Goal: Information Seeking & Learning: Learn about a topic

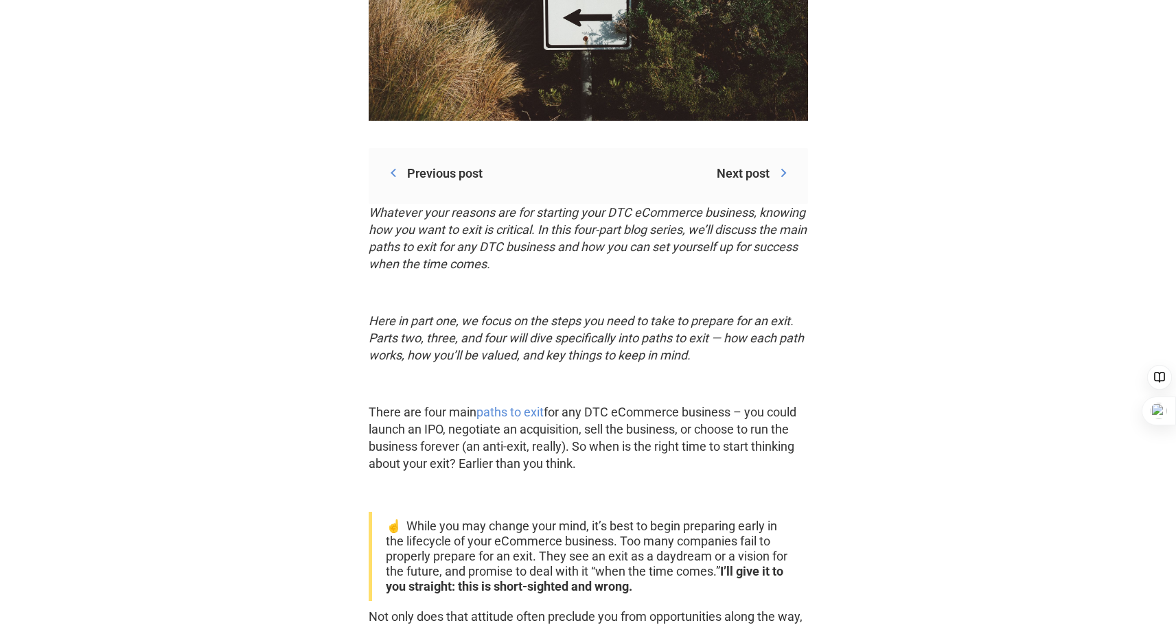
scroll to position [618, 0]
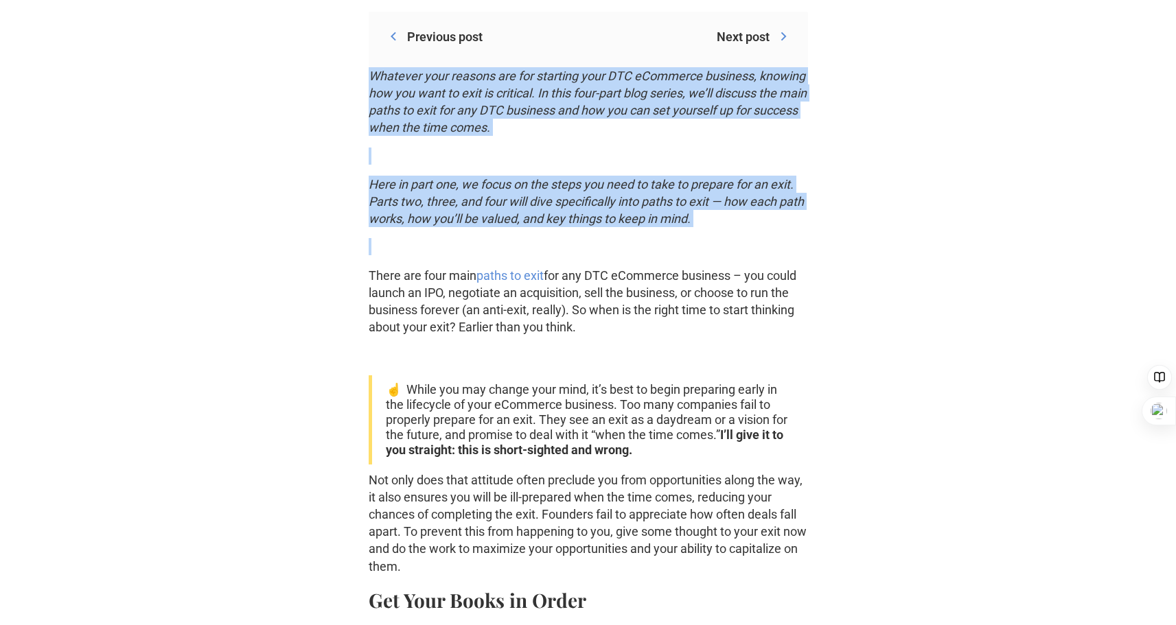
drag, startPoint x: 353, startPoint y: 72, endPoint x: 773, endPoint y: 229, distance: 448.5
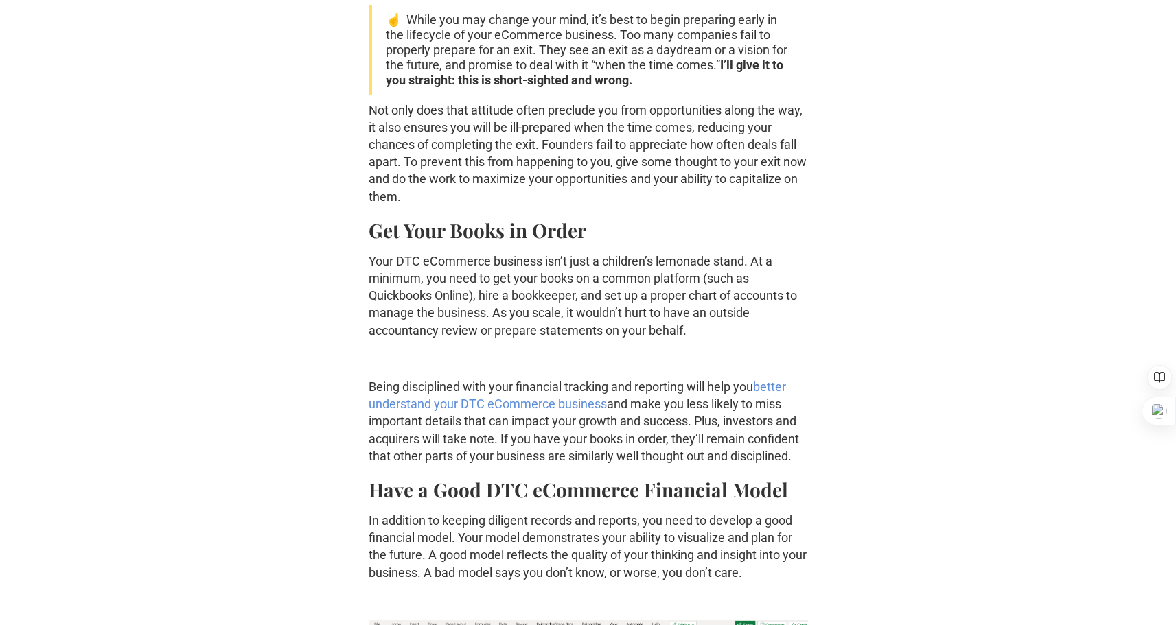
scroll to position [1098, 0]
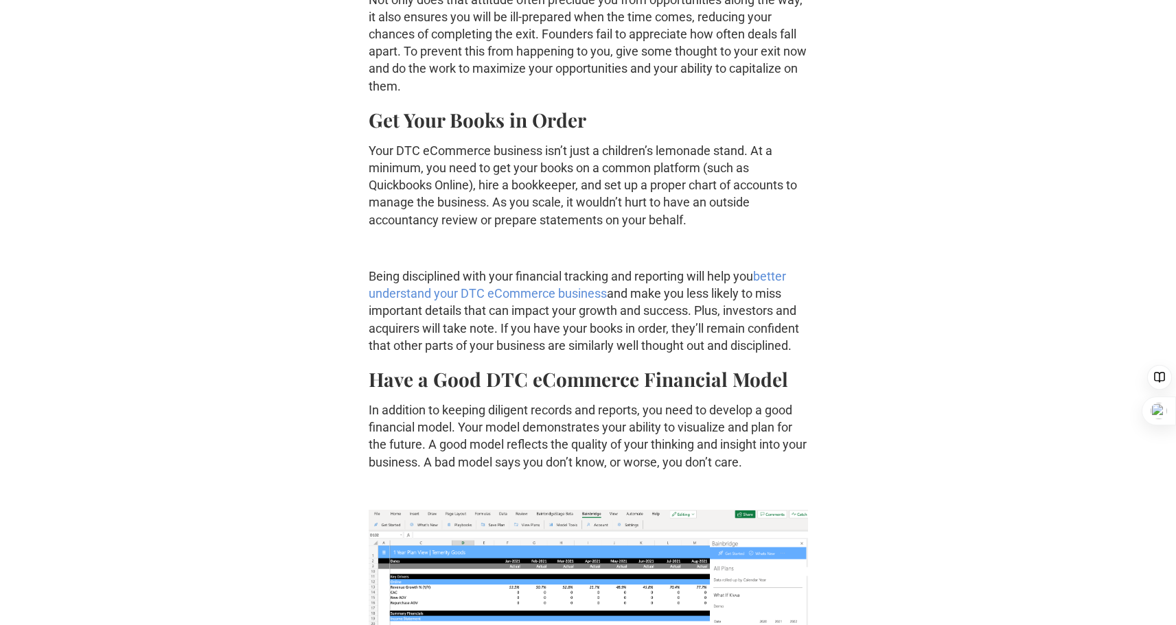
drag, startPoint x: 359, startPoint y: 119, endPoint x: 703, endPoint y: 227, distance: 360.4
click at [703, 227] on p "Your DTC eCommerce business isn’t just a children’s lemonade stand. At a minimu…" at bounding box center [588, 185] width 439 height 86
drag, startPoint x: 719, startPoint y: 226, endPoint x: 344, endPoint y: 126, distance: 388.0
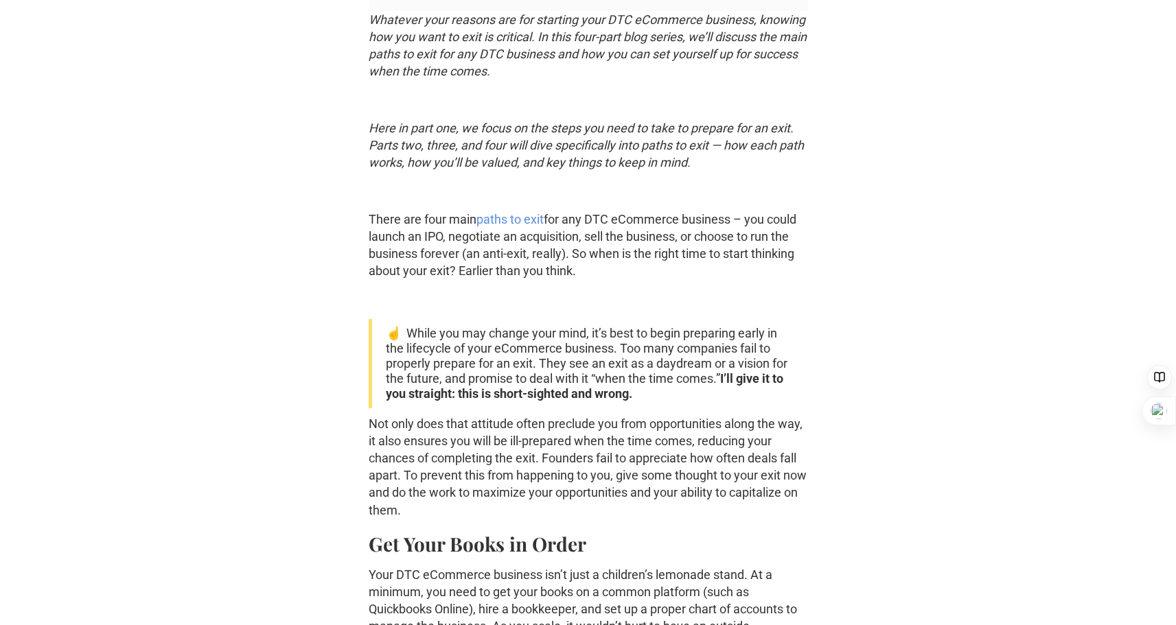
scroll to position [618, 0]
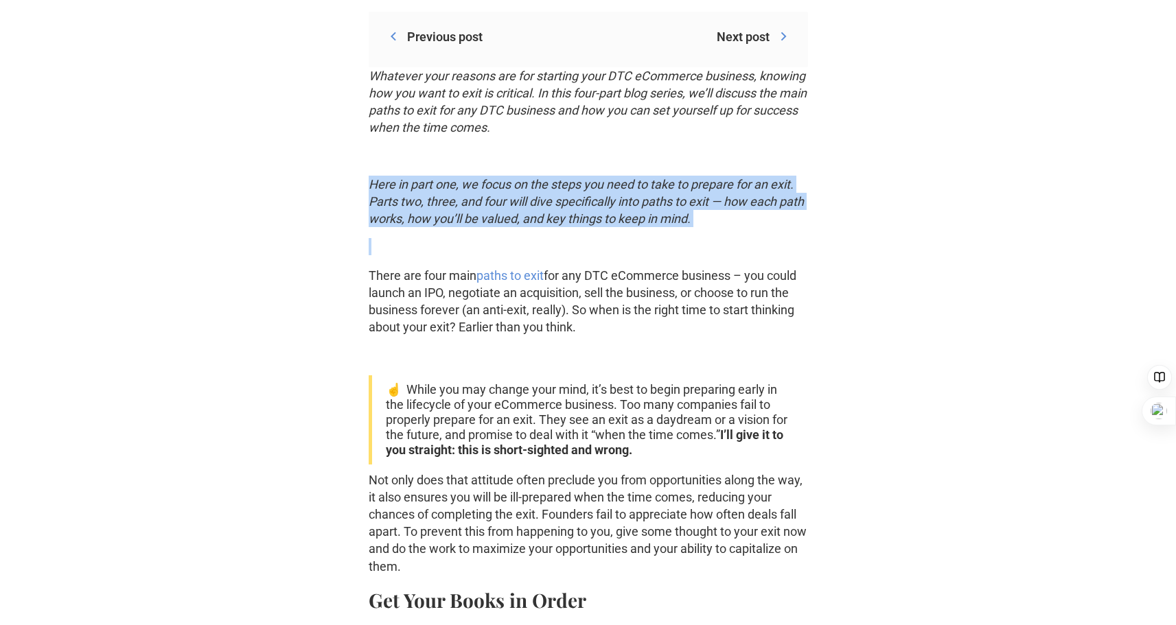
drag, startPoint x: 364, startPoint y: 178, endPoint x: 757, endPoint y: 233, distance: 396.5
drag, startPoint x: 342, startPoint y: 277, endPoint x: 634, endPoint y: 323, distance: 296.0
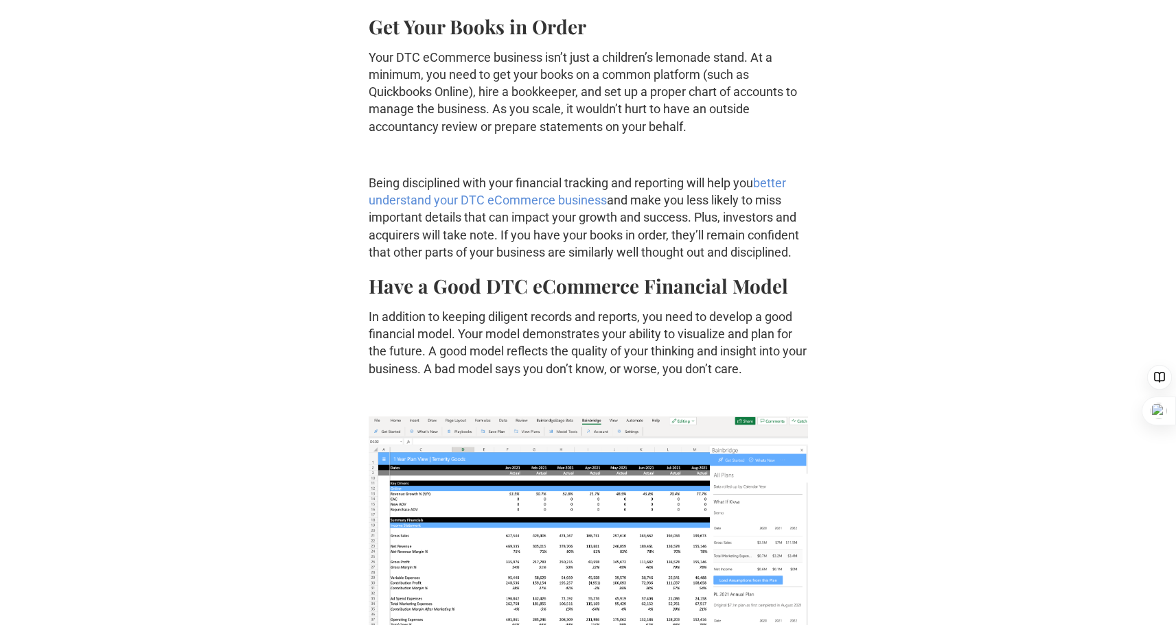
scroll to position [1304, 0]
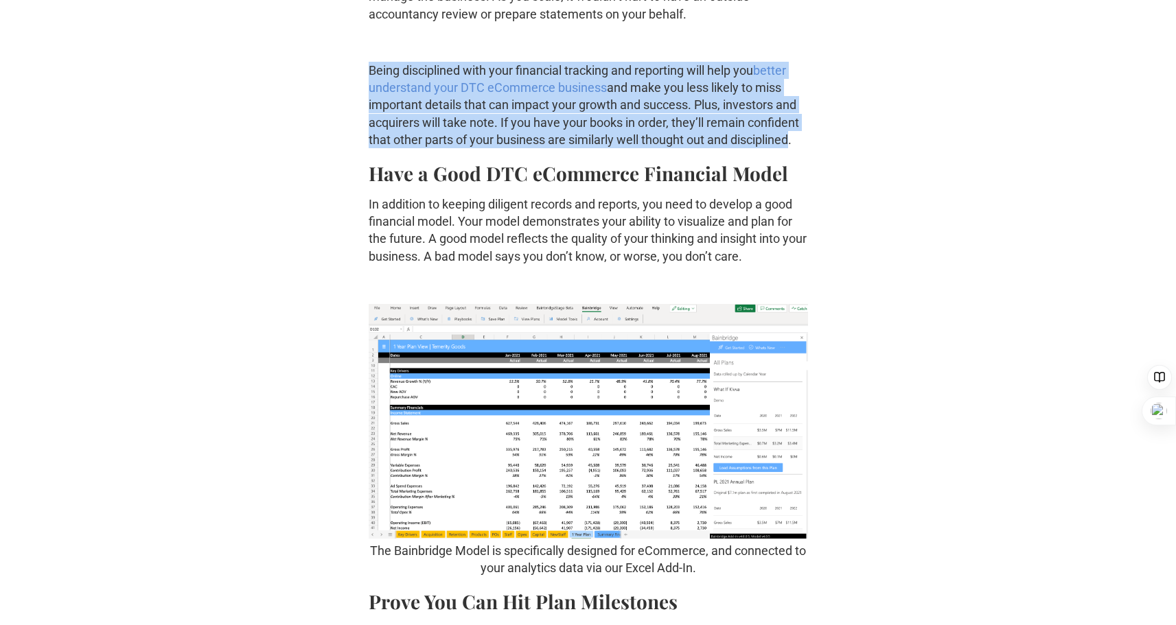
drag, startPoint x: 365, startPoint y: 67, endPoint x: 789, endPoint y: 145, distance: 431.3
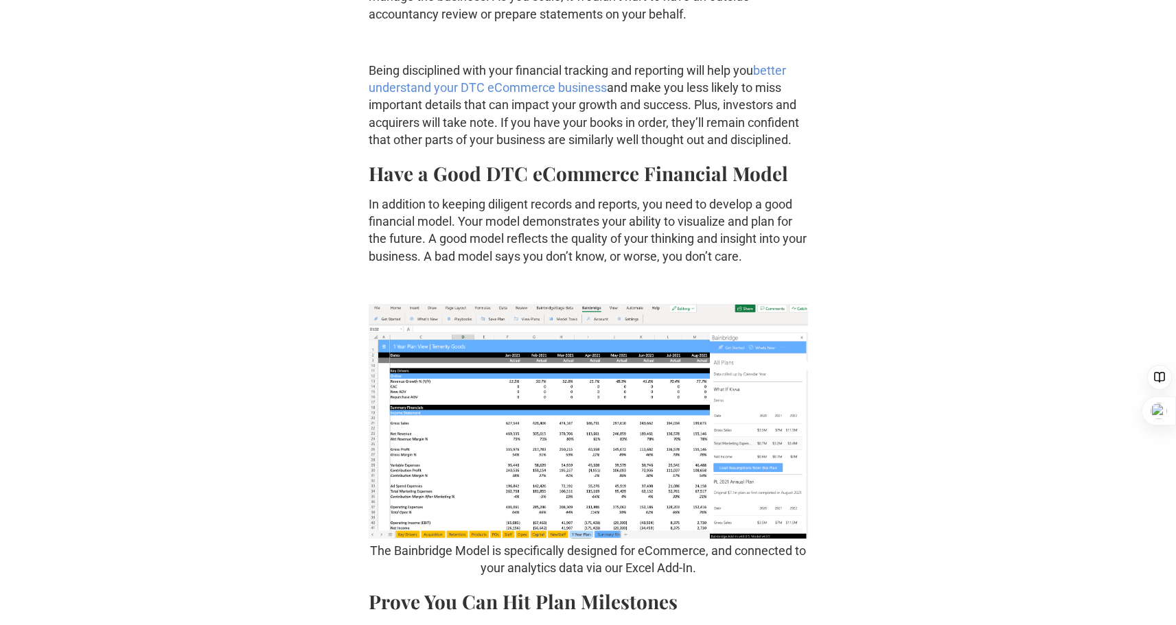
click at [540, 228] on p "In addition to keeping diligent records and reports, you need to develop a good…" at bounding box center [588, 230] width 439 height 69
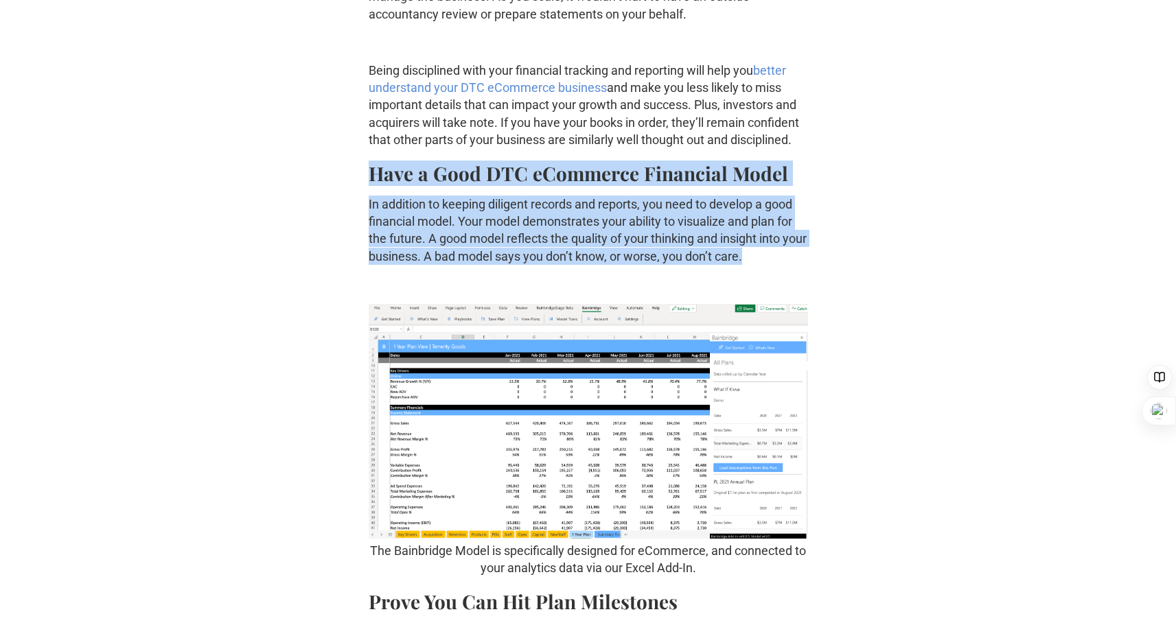
drag, startPoint x: 331, startPoint y: 165, endPoint x: 782, endPoint y: 256, distance: 460.1
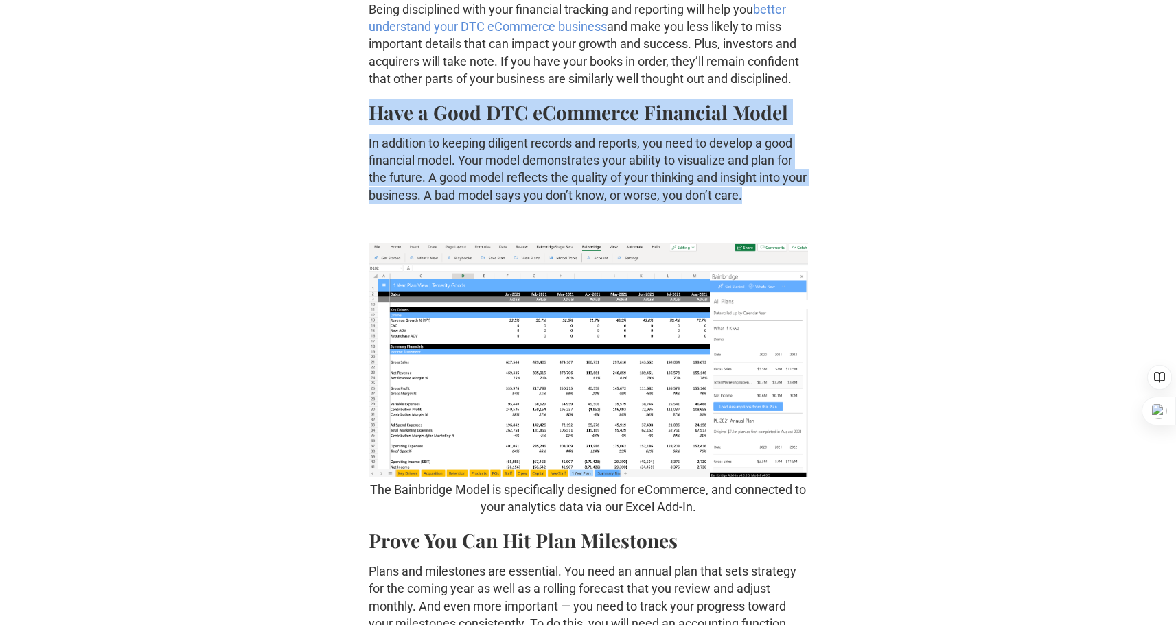
scroll to position [1442, 0]
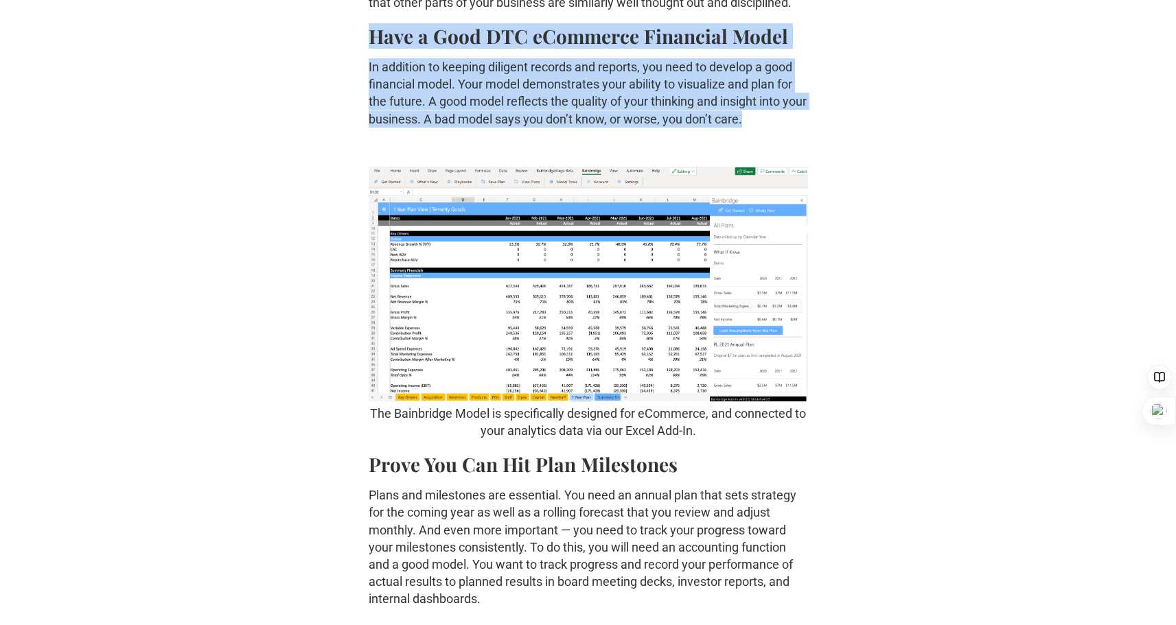
click at [357, 42] on div "Previous post Next post How to Measure Business Success with Better Metrics: An…" at bounding box center [588, 632] width 1088 height 3584
drag, startPoint x: 358, startPoint y: 16, endPoint x: 793, endPoint y: 117, distance: 446.2
click at [793, 117] on div "Previous post Next post How to Measure Business Success with Better Metrics: An…" at bounding box center [588, 632] width 1088 height 3584
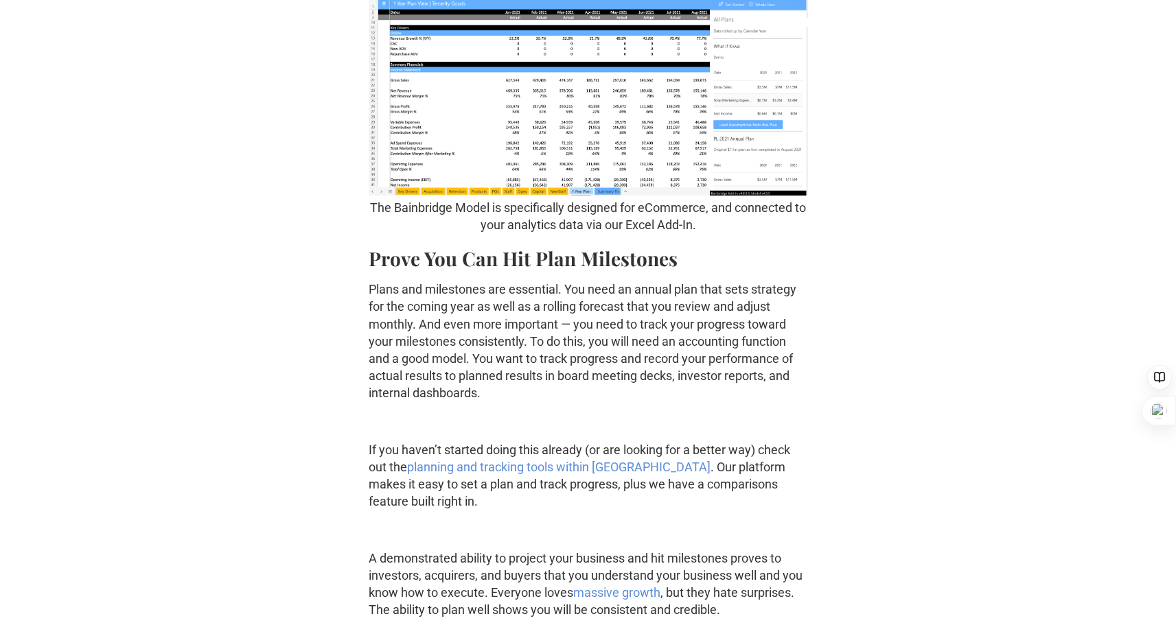
scroll to position [1785, 0]
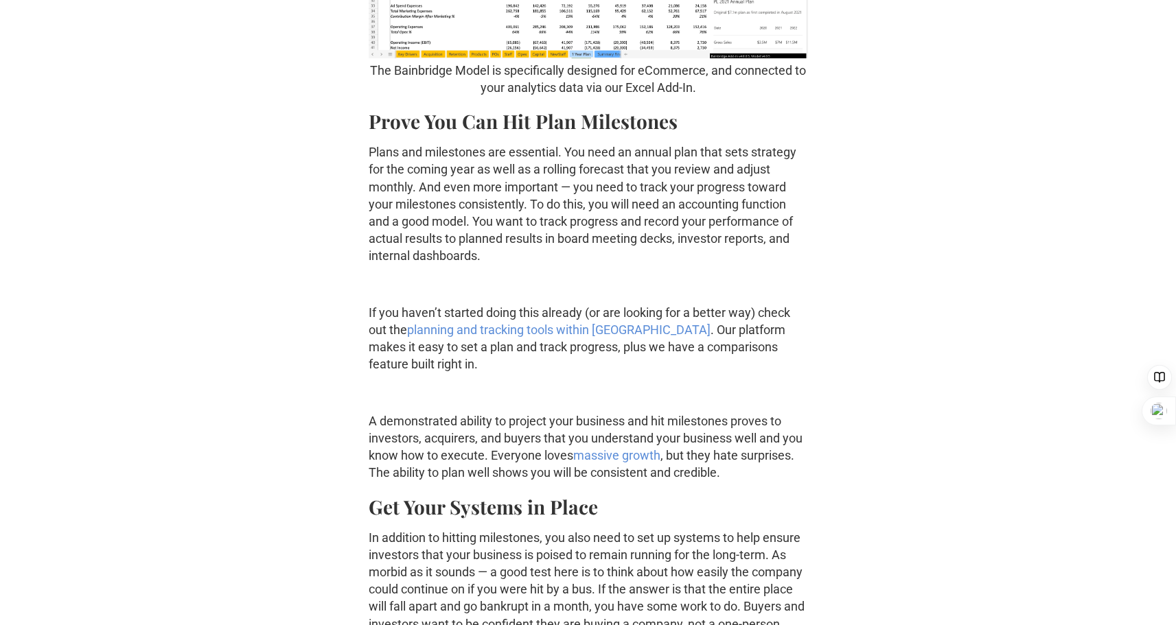
drag, startPoint x: 356, startPoint y: 124, endPoint x: 555, endPoint y: 257, distance: 239.5
click at [555, 257] on div "Previous post Next post How to Measure Business Success with Better Metrics: An…" at bounding box center [588, 289] width 1088 height 3584
click at [555, 257] on p "Plans and milestones are essential. You need an annual plan that sets strategy …" at bounding box center [588, 203] width 439 height 121
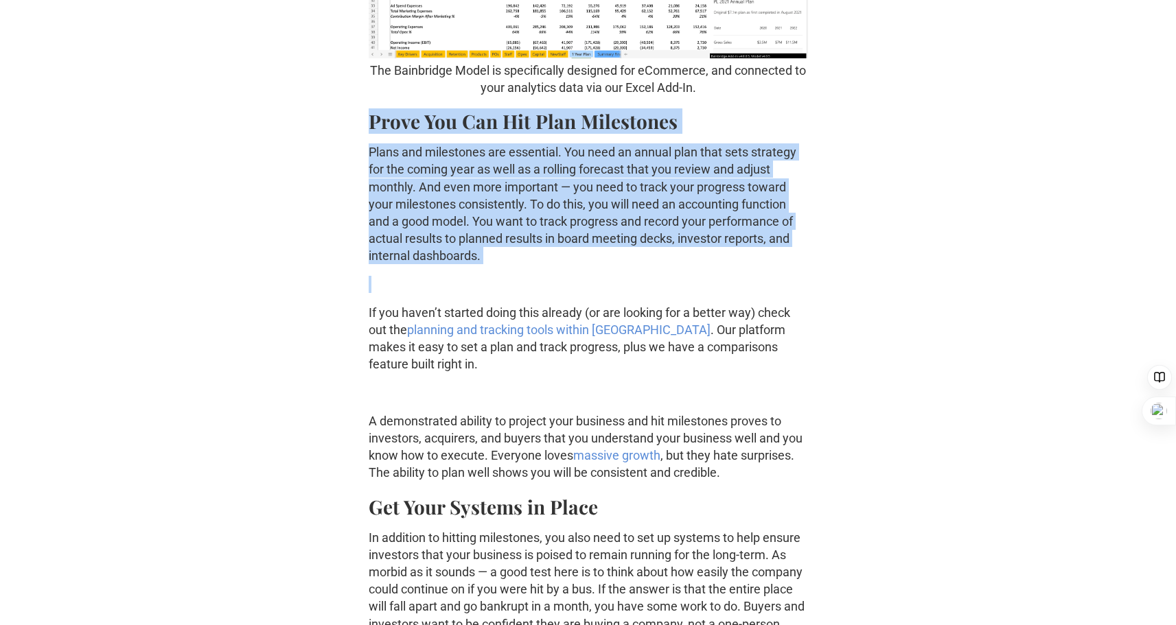
drag, startPoint x: 554, startPoint y: 266, endPoint x: 362, endPoint y: 117, distance: 243.0
click at [362, 117] on div "Previous post Next post How to Measure Business Success with Better Metrics: An…" at bounding box center [588, 289] width 1088 height 3584
click at [349, 290] on div "Previous post Next post How to Measure Business Success with Better Metrics: An…" at bounding box center [588, 289] width 1088 height 3584
drag, startPoint x: 352, startPoint y: 314, endPoint x: 826, endPoint y: 372, distance: 477.2
click at [828, 372] on div "Previous post Next post How to Measure Business Success with Better Metrics: An…" at bounding box center [588, 289] width 1088 height 3584
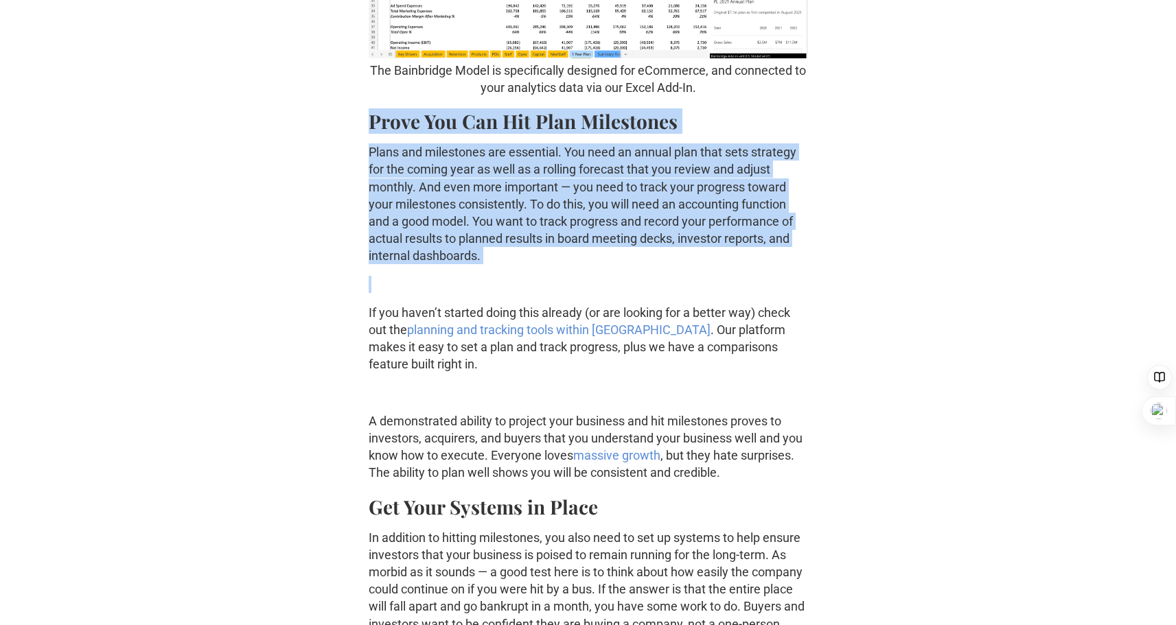
click at [802, 371] on p "If you haven’t started doing this already (or are looking for a better way) che…" at bounding box center [588, 338] width 439 height 69
drag, startPoint x: 701, startPoint y: 373, endPoint x: 349, endPoint y: 304, distance: 358.1
click at [349, 304] on div "Previous post Next post How to Measure Business Success with Better Metrics: An…" at bounding box center [588, 289] width 1088 height 3584
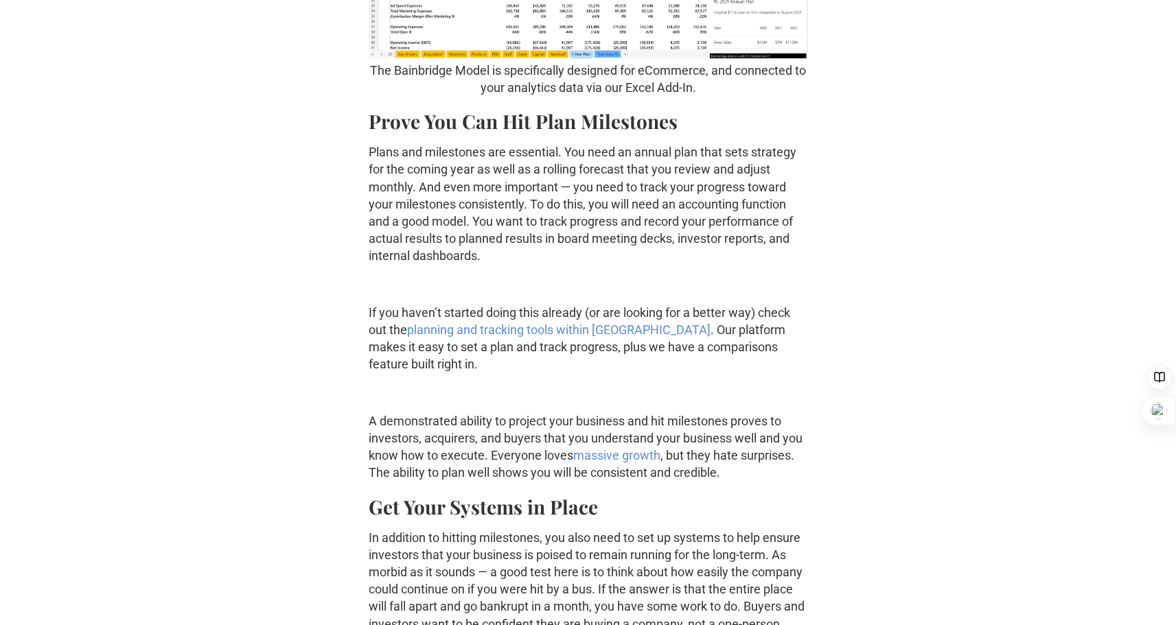
click at [677, 408] on div "Whatever your reasons are for starting your DTC eCommerce business, knowing how…" at bounding box center [588, 490] width 439 height 3180
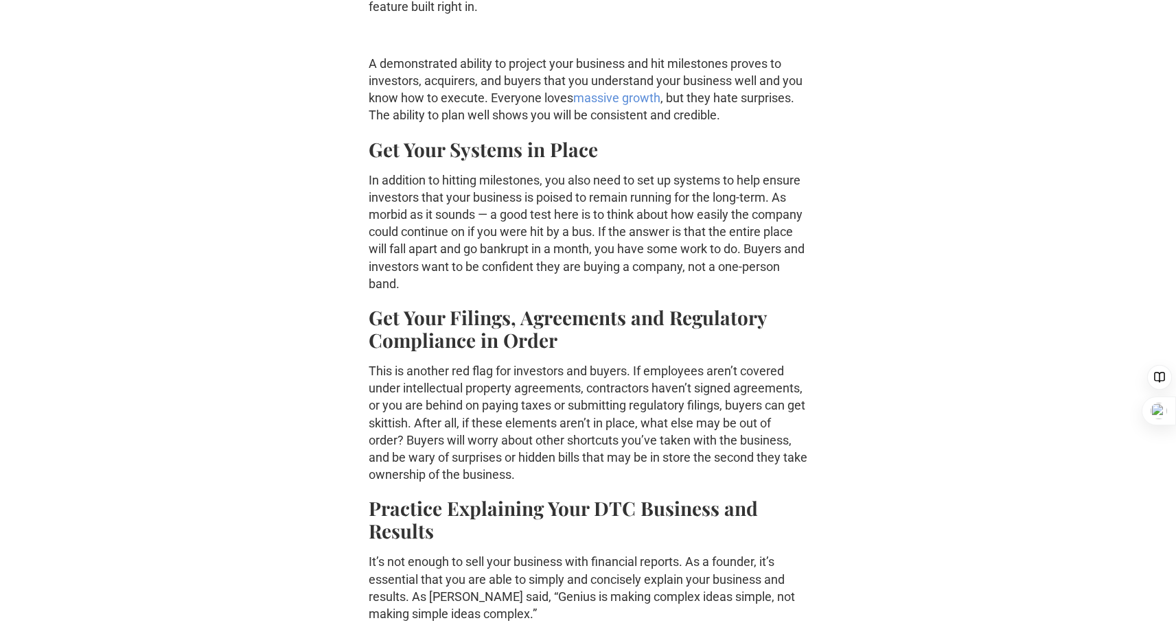
scroll to position [2197, 0]
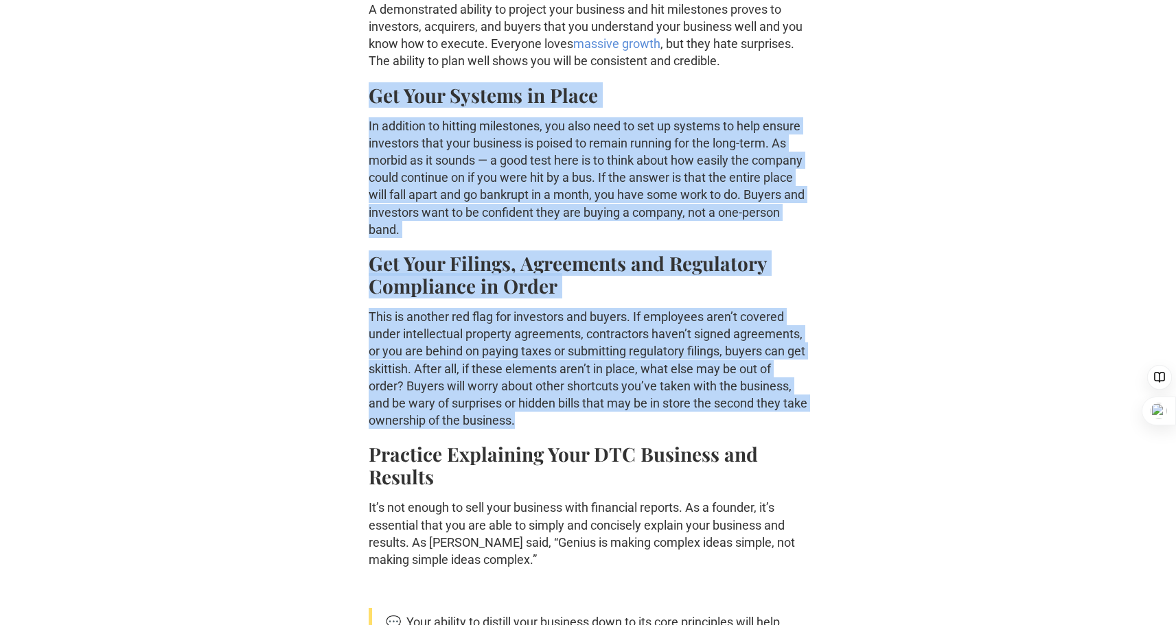
drag, startPoint x: 366, startPoint y: 86, endPoint x: 820, endPoint y: 424, distance: 565.8
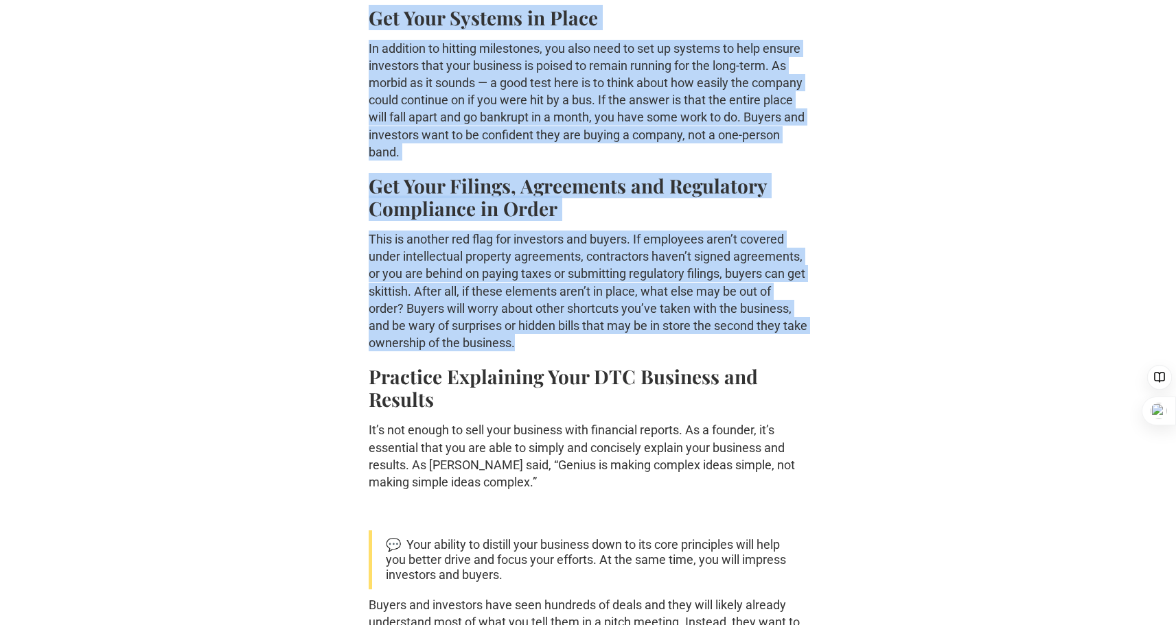
scroll to position [2334, 0]
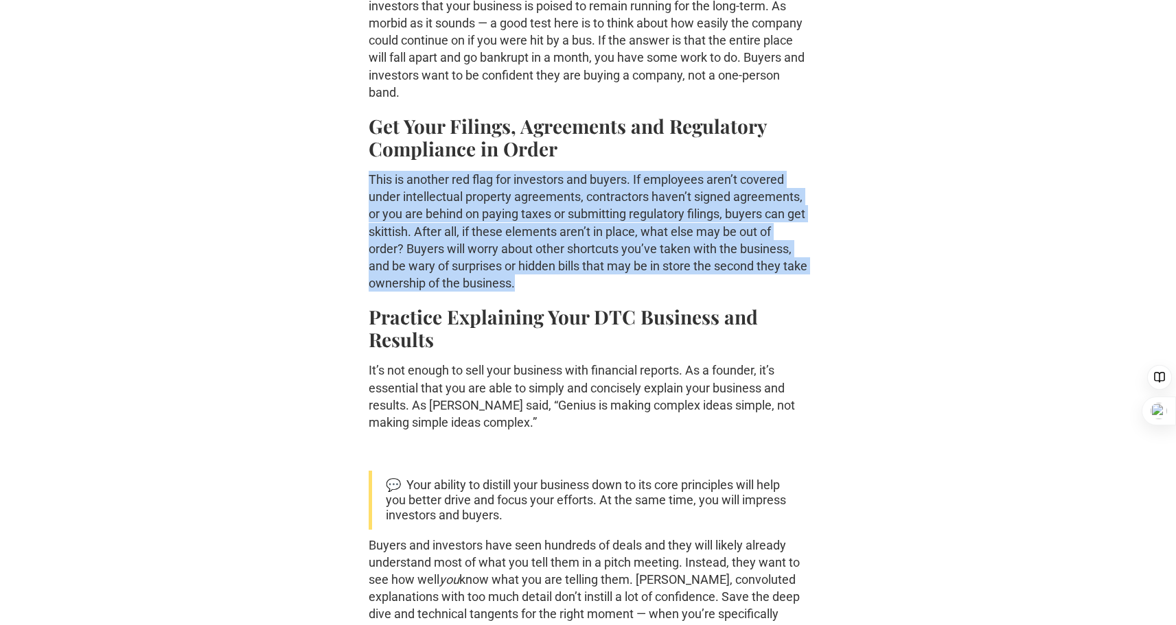
drag, startPoint x: 367, startPoint y: 185, endPoint x: 667, endPoint y: 283, distance: 315.0
click at [667, 283] on p "This is another red flag for investors and buyers. If employees aren’t covered …" at bounding box center [588, 231] width 439 height 121
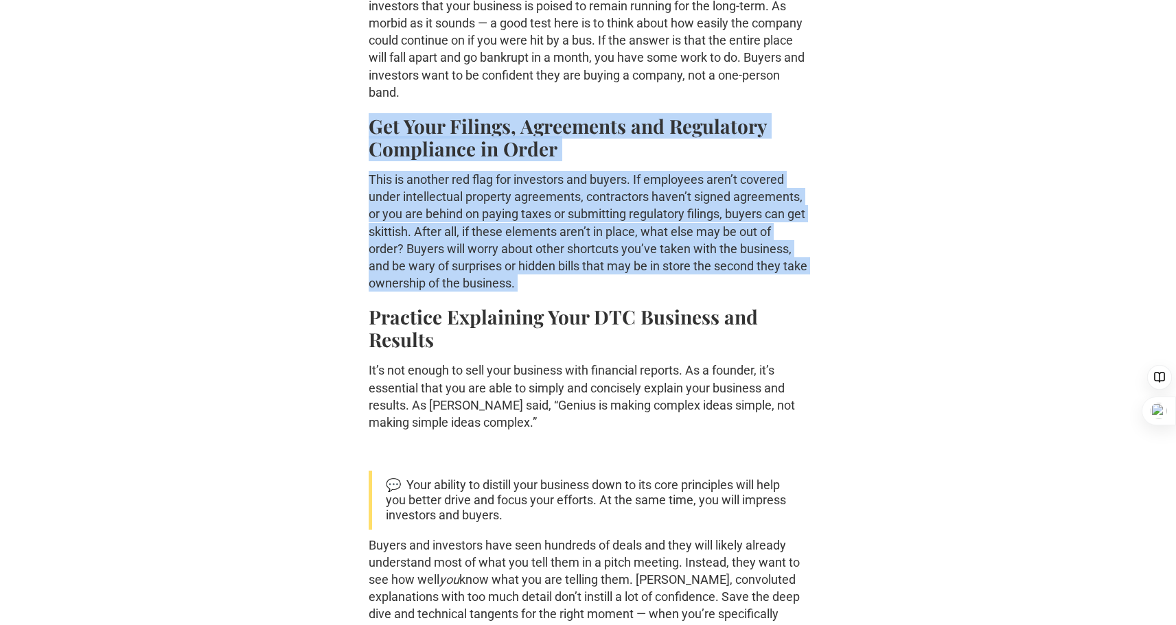
drag, startPoint x: 667, startPoint y: 283, endPoint x: 343, endPoint y: 127, distance: 358.9
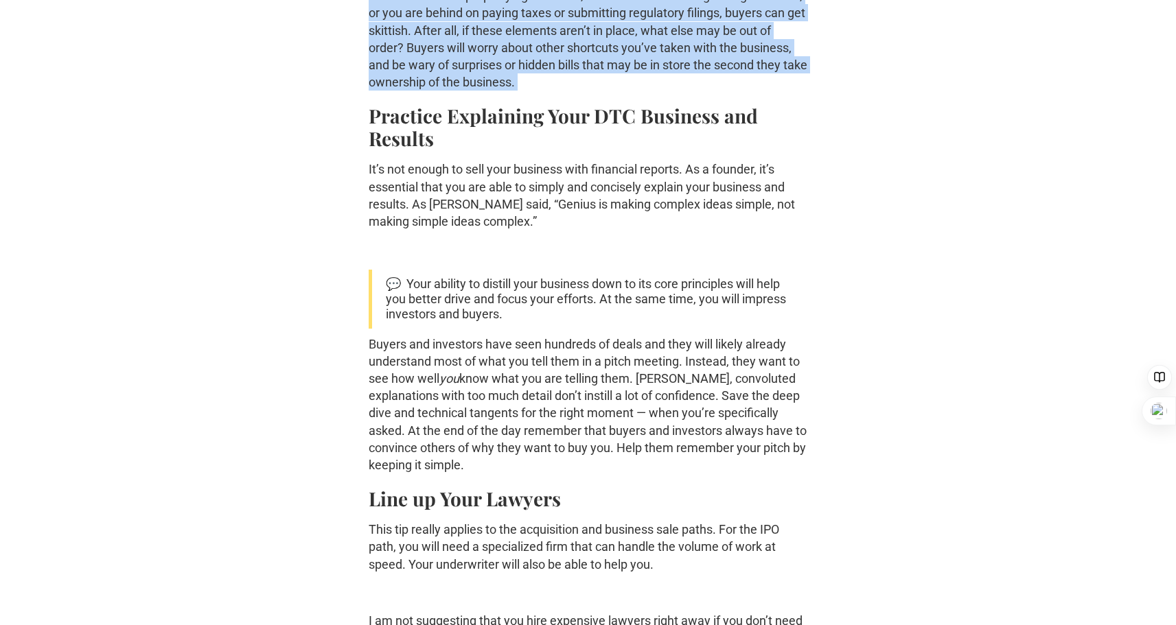
scroll to position [2540, 0]
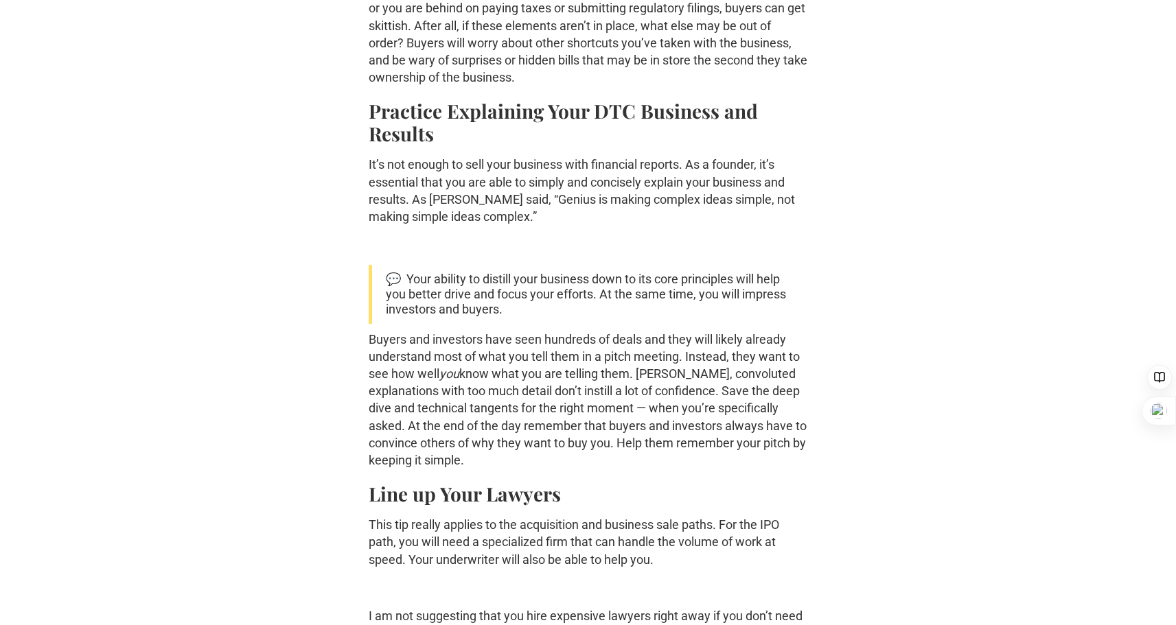
drag, startPoint x: 546, startPoint y: 221, endPoint x: 305, endPoint y: 111, distance: 264.8
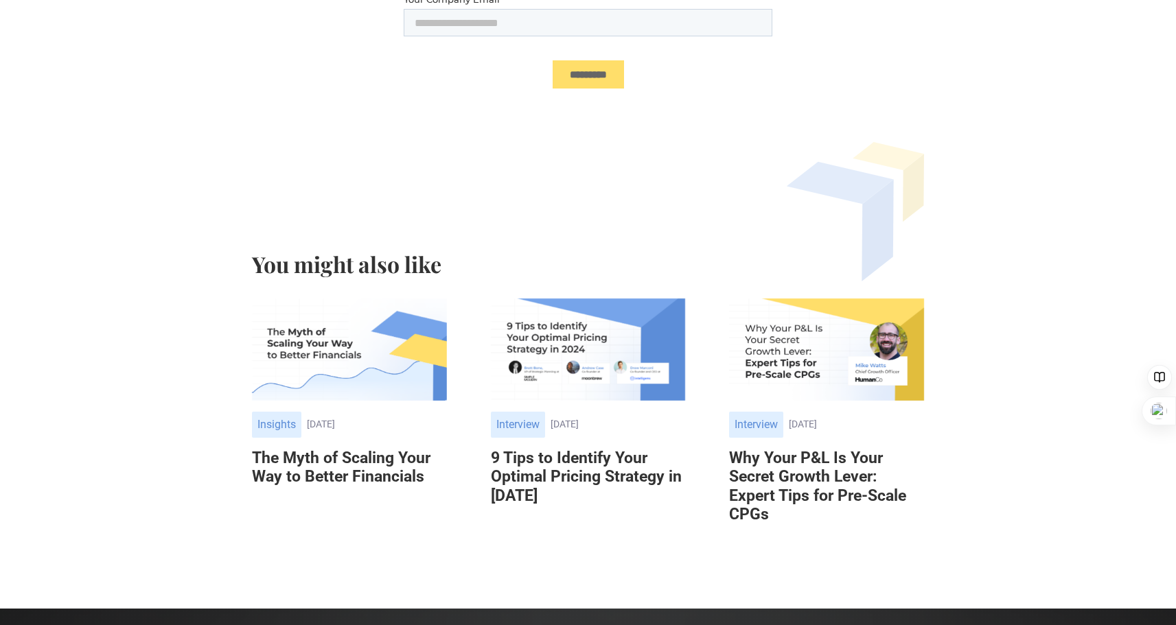
scroll to position [4005, 0]
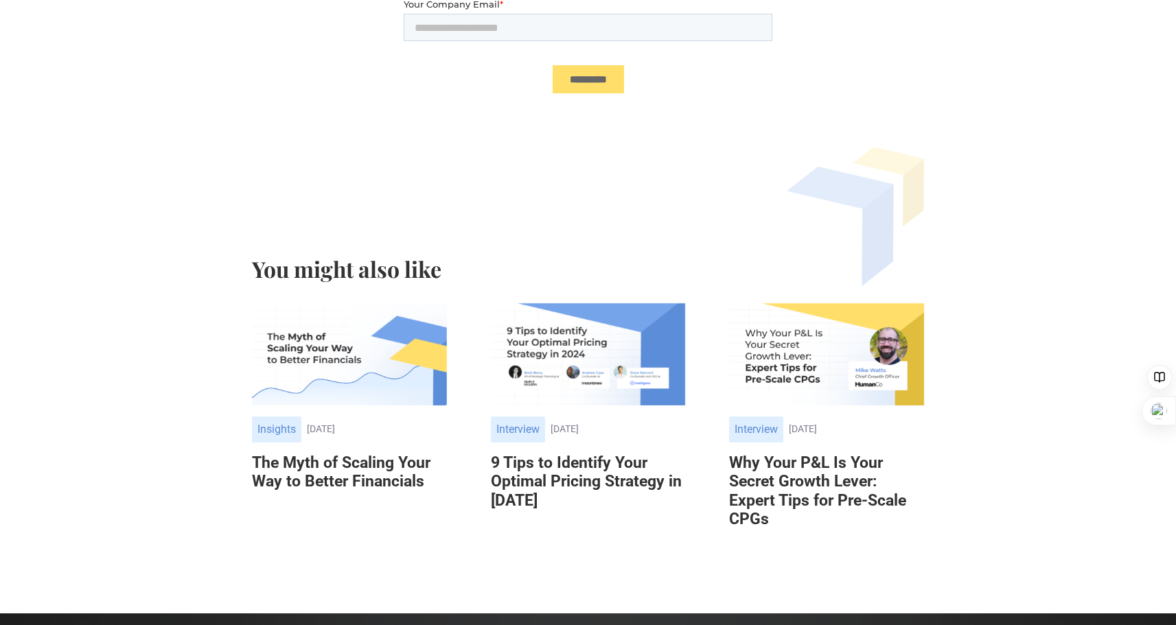
click at [367, 274] on h2 "You might also like" at bounding box center [588, 269] width 673 height 25
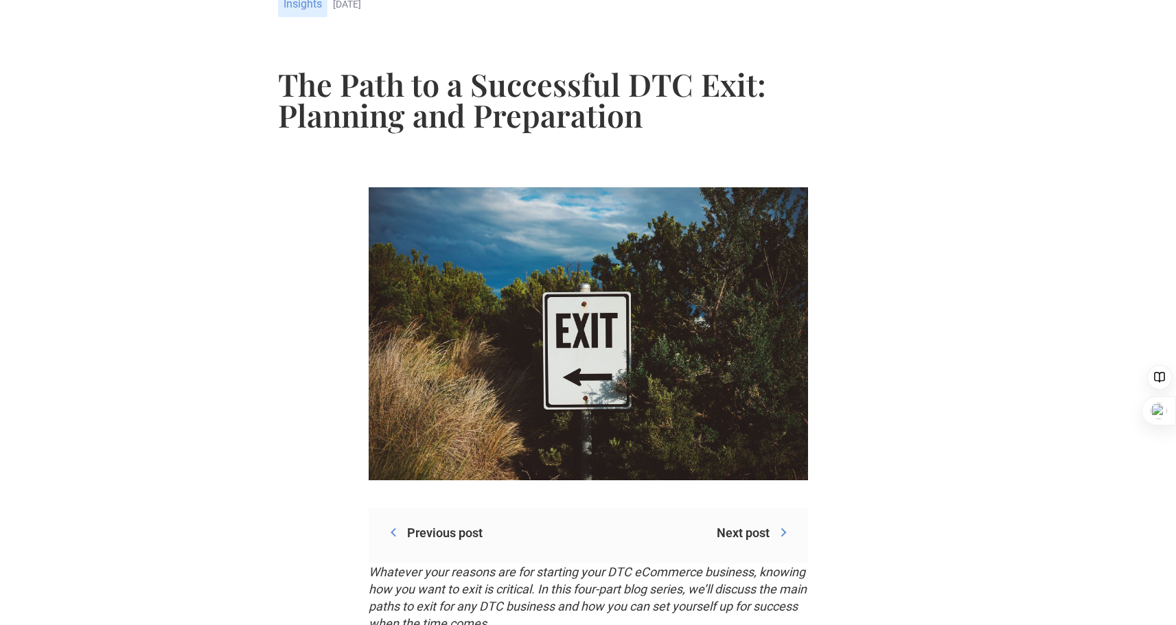
scroll to position [0, 0]
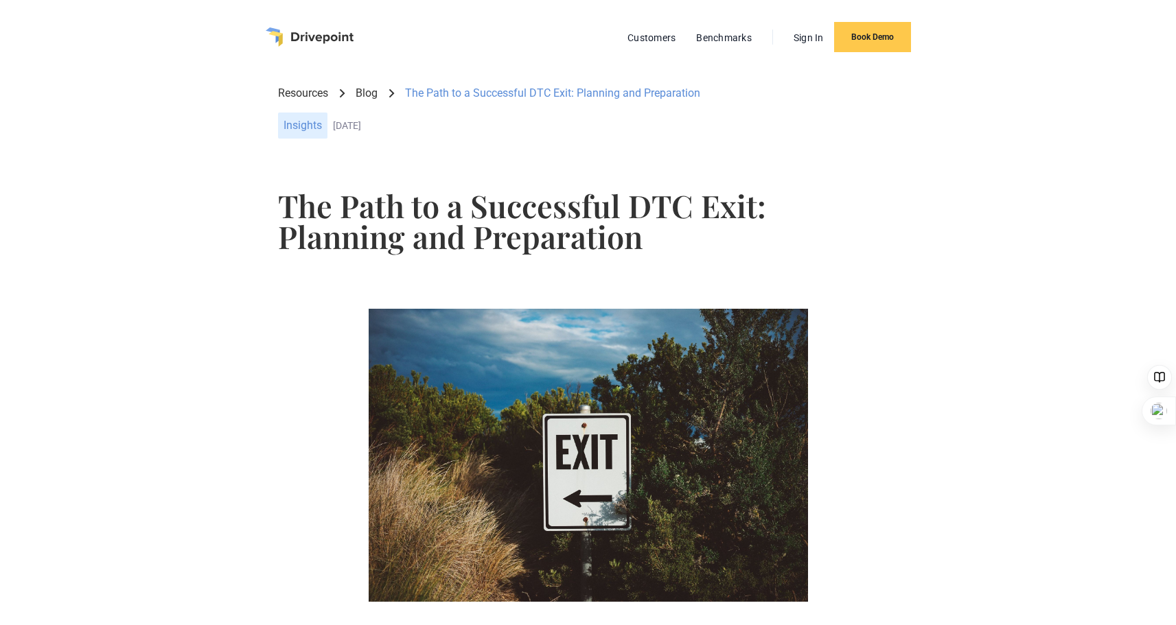
click at [373, 93] on link "Blog" at bounding box center [367, 93] width 22 height 15
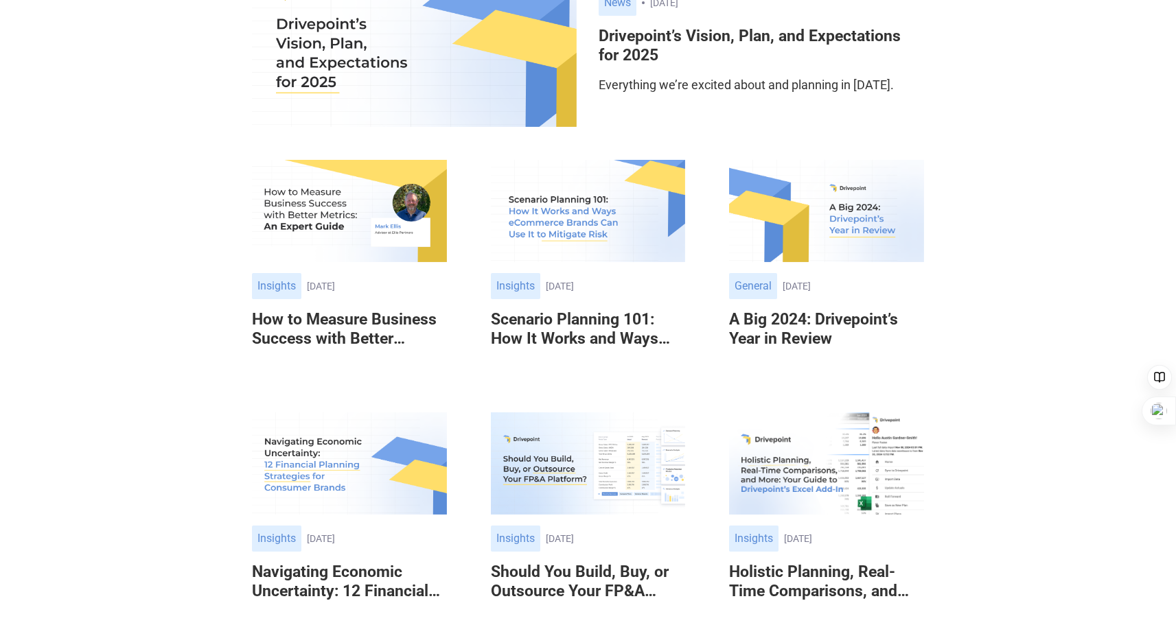
scroll to position [343, 0]
